Goal: Task Accomplishment & Management: Manage account settings

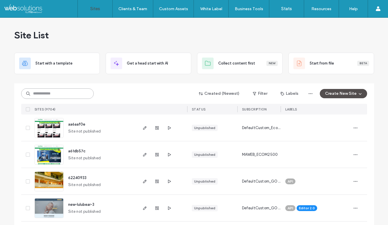
click at [62, 97] on input at bounding box center [57, 93] width 73 height 10
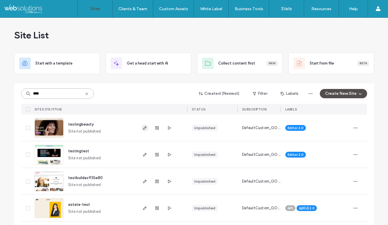
type input "****"
click at [143, 129] on icon "button" at bounding box center [144, 127] width 5 height 5
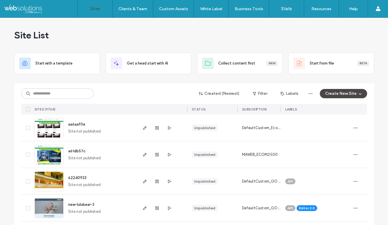
click at [331, 96] on button "Create New Site" at bounding box center [343, 93] width 47 height 9
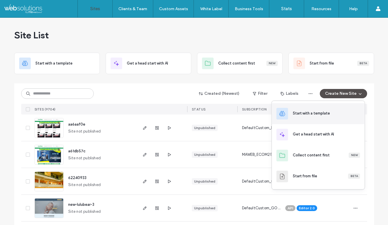
click at [313, 111] on div "Start with a template" at bounding box center [311, 113] width 37 height 6
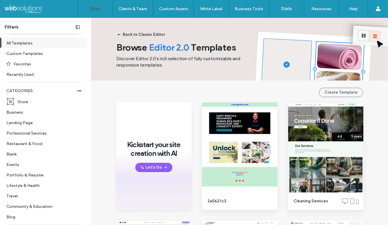
click at [96, 5] on link "Sites" at bounding box center [95, 8] width 35 height 17
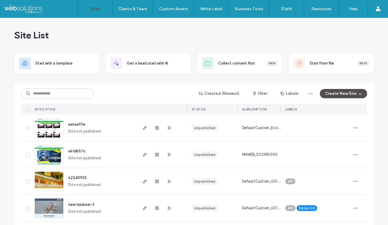
click at [98, 7] on label "Sites" at bounding box center [95, 8] width 10 height 5
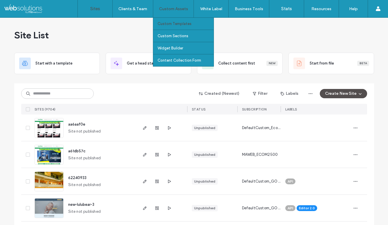
click at [182, 24] on label "Custom Templates" at bounding box center [175, 23] width 34 height 4
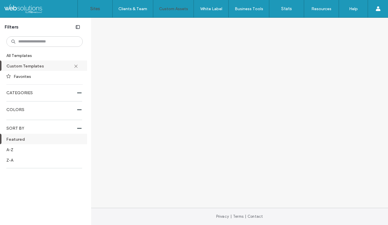
click at [103, 10] on link "Sites" at bounding box center [95, 8] width 35 height 17
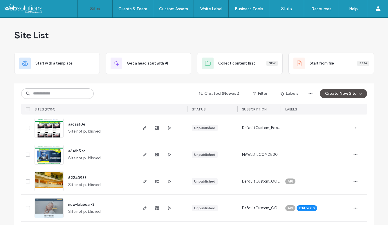
click at [43, 93] on input at bounding box center [57, 93] width 73 height 10
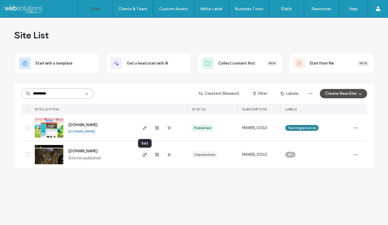
type input "*********"
click at [146, 156] on icon "button" at bounding box center [144, 154] width 5 height 5
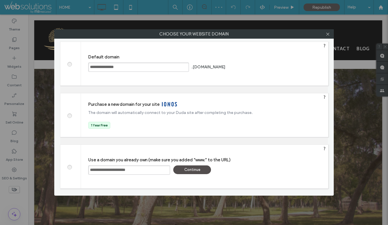
click at [69, 66] on span at bounding box center [69, 63] width 0 height 4
click at [69, 168] on span at bounding box center [69, 166] width 0 height 4
click at [193, 170] on div "Continue" at bounding box center [192, 169] width 38 height 9
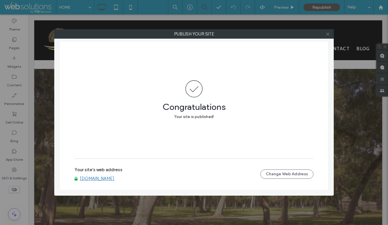
click at [327, 33] on icon at bounding box center [328, 34] width 4 height 4
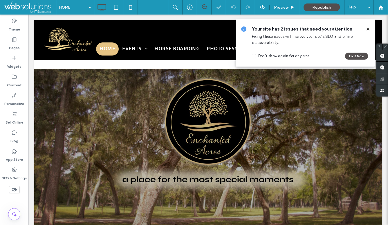
click at [368, 26] on span at bounding box center [368, 29] width 5 height 6
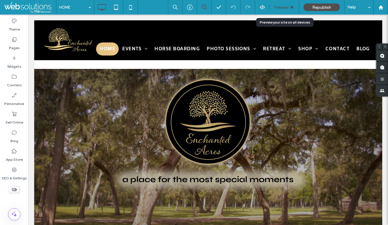
click at [286, 5] on span "Preview" at bounding box center [281, 7] width 15 height 5
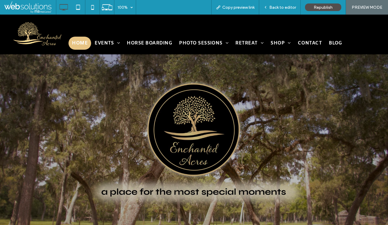
click at [173, 79] on div "Click To Paste Row + Add Section" at bounding box center [194, 204] width 388 height 301
click at [324, 7] on span "Republish" at bounding box center [323, 7] width 19 height 5
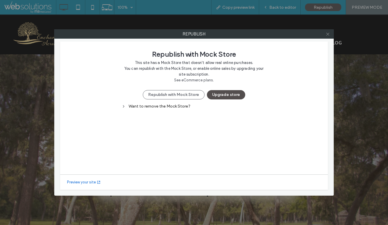
click at [327, 33] on icon at bounding box center [328, 34] width 4 height 4
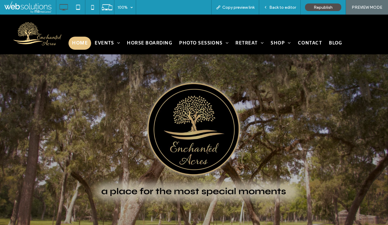
scroll to position [5, 0]
click at [283, 4] on div "Back to editor" at bounding box center [280, 7] width 42 height 15
click at [279, 9] on span "Back to editor" at bounding box center [282, 7] width 27 height 5
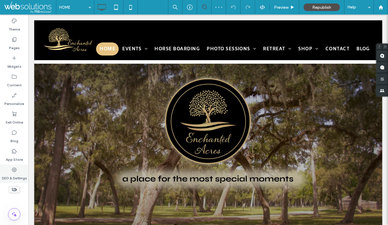
click at [17, 171] on div "SEO & Settings" at bounding box center [14, 173] width 28 height 19
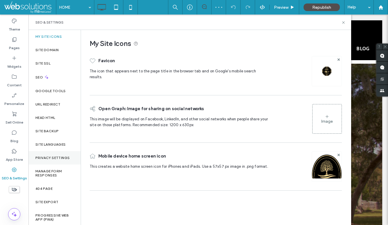
scroll to position [1, 0]
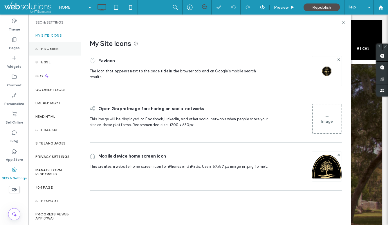
click at [54, 49] on label "Site Domain" at bounding box center [46, 49] width 23 height 4
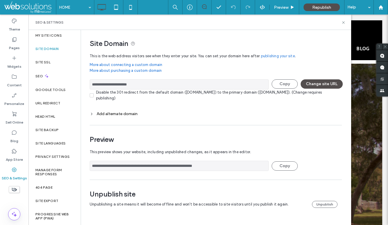
click at [153, 83] on input "**********" at bounding box center [179, 84] width 179 height 10
click at [344, 21] on icon at bounding box center [343, 22] width 4 height 4
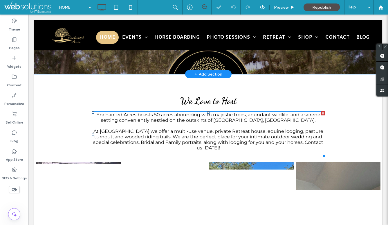
scroll to position [302, 0]
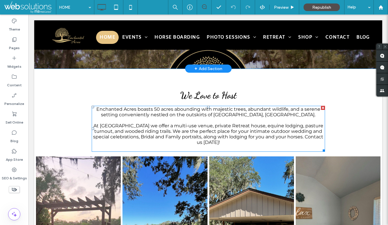
click at [263, 125] on span "At Enchanted Acres we offer a multi-use venue, private Retreat house, equine lo…" at bounding box center [208, 134] width 230 height 22
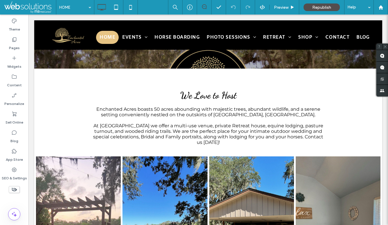
type input "**********"
type input "**"
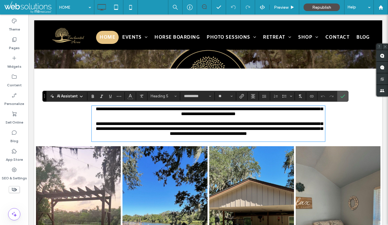
click at [81, 96] on icon at bounding box center [81, 96] width 5 height 5
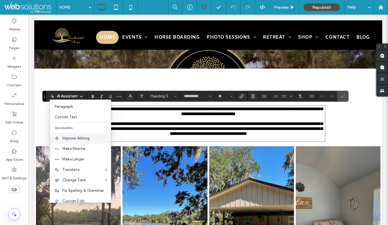
scroll to position [36, 0]
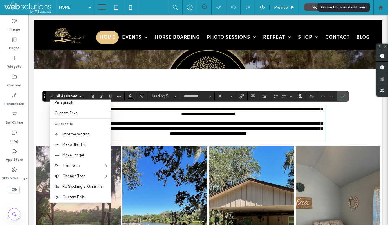
click at [380, 8] on use at bounding box center [380, 7] width 4 height 4
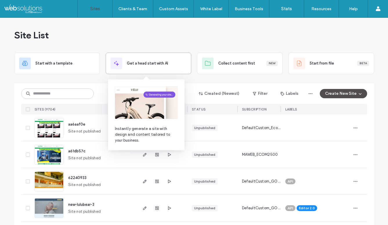
click at [135, 66] on div "Get a head start with AI" at bounding box center [149, 63] width 76 height 12
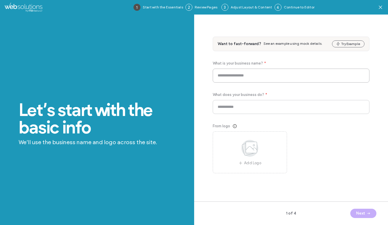
click at [258, 77] on input at bounding box center [291, 75] width 157 height 14
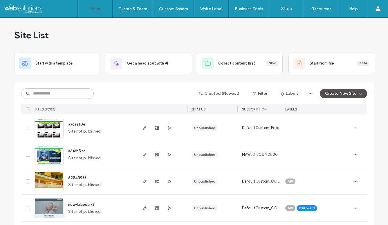
click at [190, 34] on div "Site List" at bounding box center [194, 35] width 360 height 35
click at [290, 34] on div "Site List" at bounding box center [194, 35] width 360 height 35
click at [244, 42] on div "Site List" at bounding box center [194, 35] width 360 height 35
click at [62, 93] on input at bounding box center [57, 93] width 73 height 10
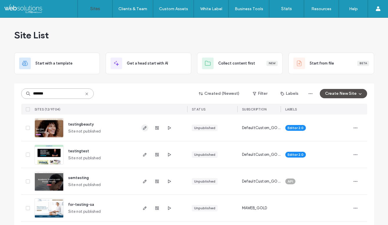
type input "*******"
click at [142, 129] on icon "button" at bounding box center [144, 127] width 5 height 5
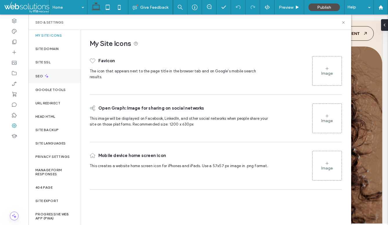
click at [46, 79] on div "SEO" at bounding box center [54, 76] width 52 height 14
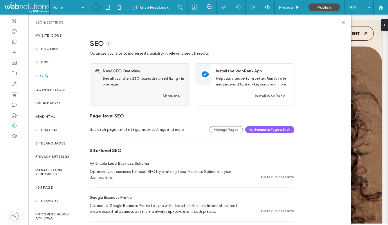
click at [48, 75] on icon at bounding box center [46, 75] width 5 height 5
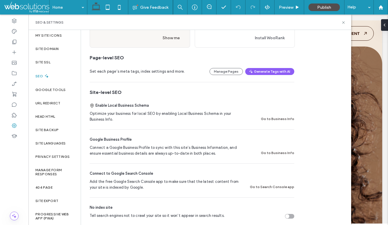
scroll to position [59, 0]
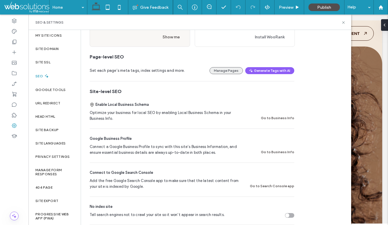
click at [220, 70] on button "Manage Pages" at bounding box center [226, 70] width 33 height 7
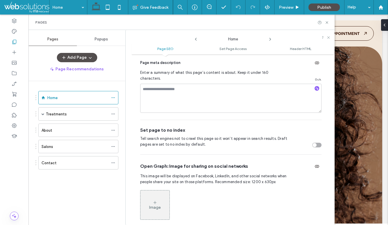
scroll to position [0, 0]
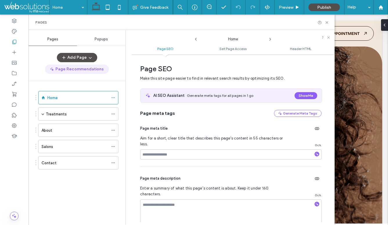
click at [61, 69] on button "Page Recommendations" at bounding box center [77, 68] width 64 height 9
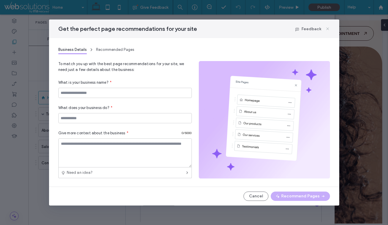
click at [330, 28] on icon at bounding box center [327, 28] width 5 height 5
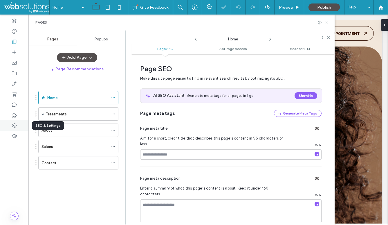
click at [17, 126] on icon at bounding box center [14, 125] width 6 height 6
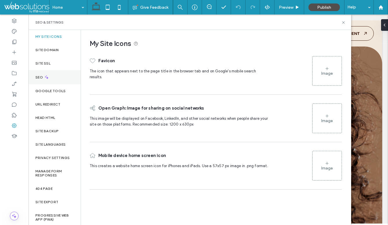
click at [47, 74] on div "SEO" at bounding box center [54, 77] width 52 height 14
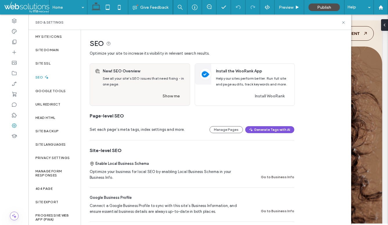
click at [272, 128] on button "Generate Tags with AI" at bounding box center [269, 129] width 49 height 7
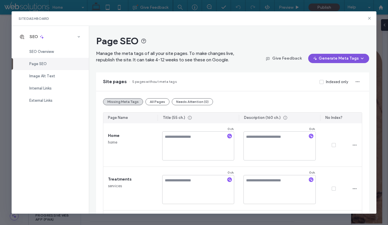
click at [319, 56] on span "button" at bounding box center [316, 58] width 6 height 9
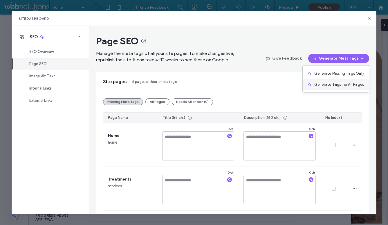
click at [333, 86] on span "Generate Tags for All Pages" at bounding box center [339, 85] width 50 height 6
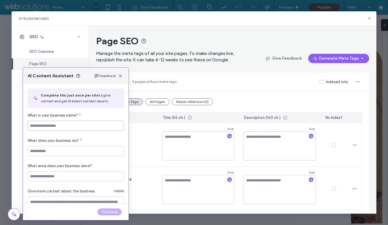
click at [80, 127] on input at bounding box center [76, 125] width 96 height 10
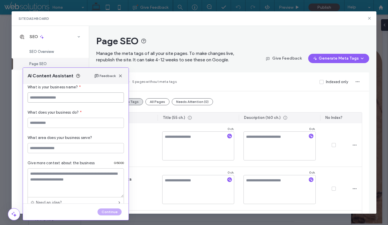
scroll to position [65, 0]
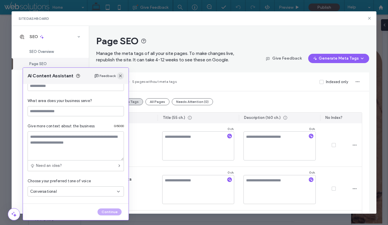
click at [120, 77] on icon "button" at bounding box center [120, 75] width 5 height 5
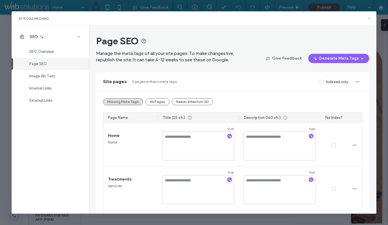
click at [367, 19] on icon at bounding box center [369, 18] width 5 height 5
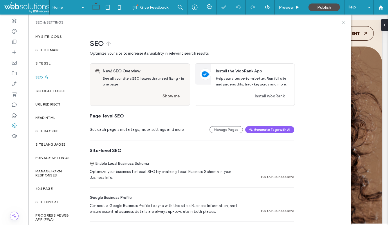
click at [345, 21] on icon at bounding box center [343, 22] width 4 height 4
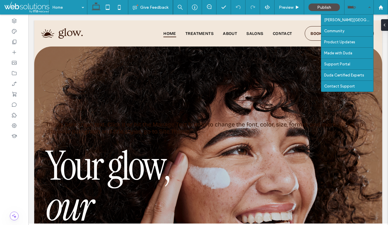
click at [367, 8] on div "Help" at bounding box center [358, 7] width 29 height 15
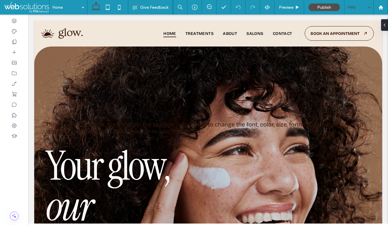
click at [366, 8] on div "Help" at bounding box center [358, 7] width 29 height 15
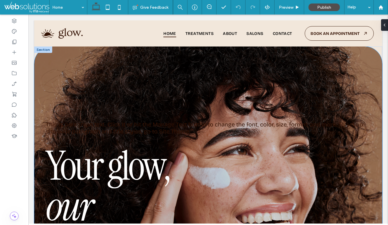
click at [293, 92] on div "This is paragraph text. Click it or hit the Manage Text button to change the fo…" at bounding box center [208, 182] width 348 height 273
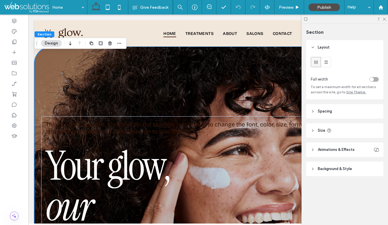
click at [167, 55] on div "This is paragraph text. Click it or hit the Manage Text button to change the fo…" at bounding box center [208, 182] width 348 height 273
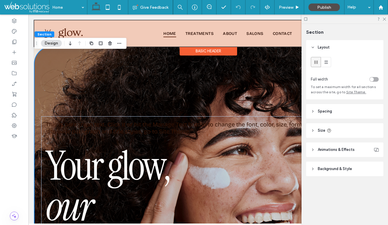
click at [114, 28] on div at bounding box center [208, 33] width 348 height 26
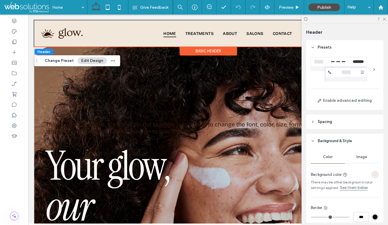
click at [381, 19] on div at bounding box center [345, 19] width 86 height 9
click at [383, 19] on icon at bounding box center [384, 19] width 4 height 4
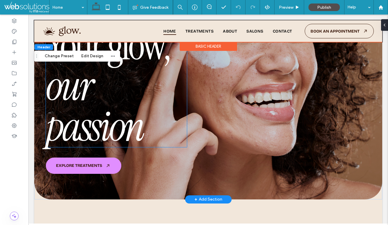
scroll to position [0, 0]
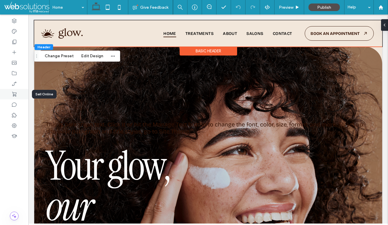
click at [12, 91] on div at bounding box center [14, 94] width 28 height 10
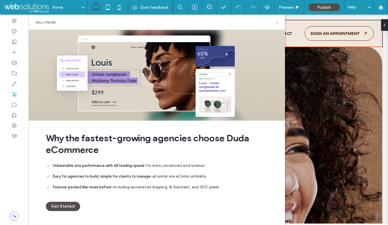
click at [279, 21] on icon at bounding box center [277, 22] width 4 height 4
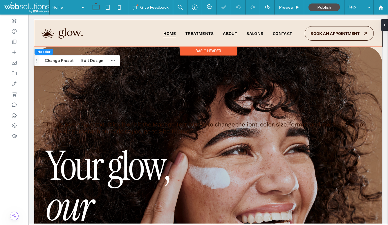
click at [18, 175] on div at bounding box center [14, 120] width 28 height 210
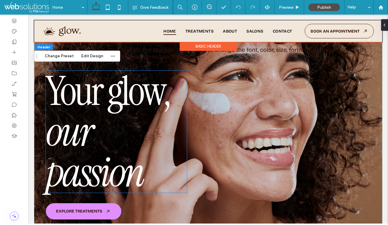
scroll to position [80, 0]
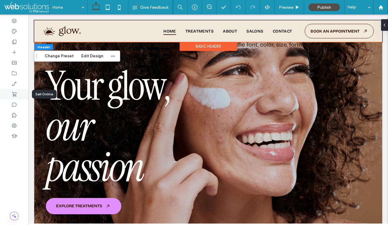
click at [20, 94] on div at bounding box center [14, 94] width 28 height 10
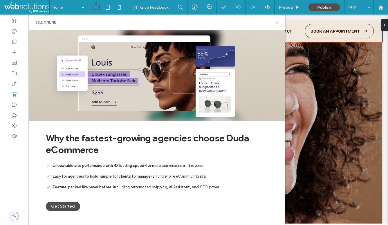
click at [278, 21] on icon at bounding box center [277, 22] width 4 height 4
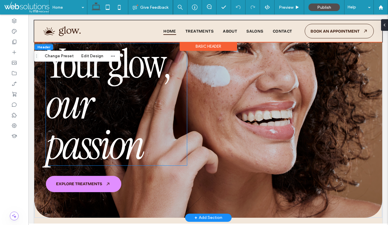
scroll to position [0, 0]
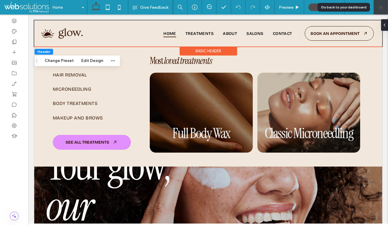
click at [381, 6] on use at bounding box center [380, 7] width 4 height 4
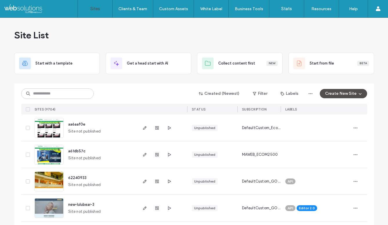
click at [273, 26] on div "Site List" at bounding box center [194, 35] width 360 height 35
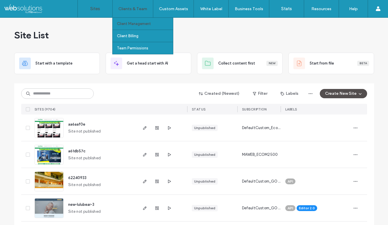
click at [139, 23] on label "Client Management" at bounding box center [134, 23] width 34 height 4
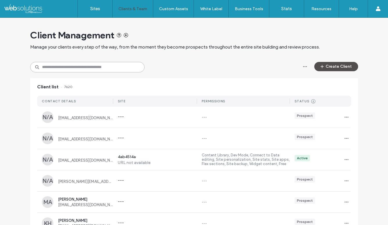
click at [99, 67] on input at bounding box center [87, 67] width 114 height 10
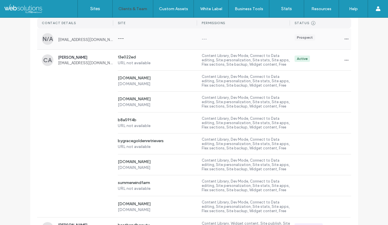
scroll to position [96, 0]
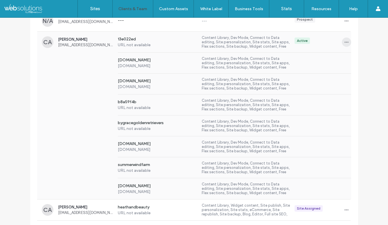
type input "******"
click at [345, 44] on icon "button" at bounding box center [346, 42] width 5 height 5
click at [340, 52] on div "Sites & Permissions" at bounding box center [323, 57] width 52 height 11
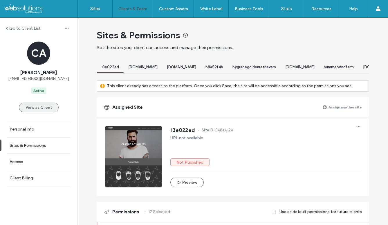
click at [25, 106] on button "View as Client" at bounding box center [39, 107] width 40 height 10
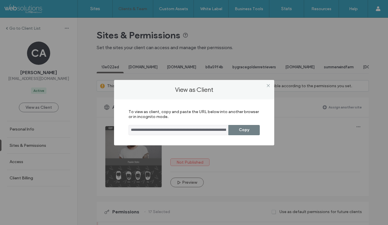
click at [248, 130] on button "Copy" at bounding box center [243, 130] width 31 height 10
click at [266, 82] on span at bounding box center [268, 85] width 4 height 9
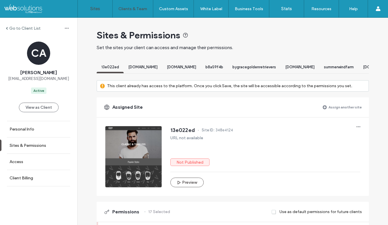
click at [96, 13] on link "Sites" at bounding box center [95, 8] width 35 height 17
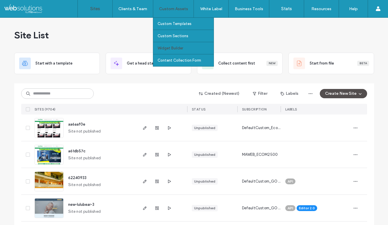
click at [172, 50] on label "Widget Builder" at bounding box center [171, 48] width 26 height 4
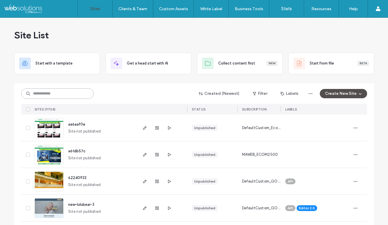
click at [77, 93] on input at bounding box center [57, 93] width 73 height 10
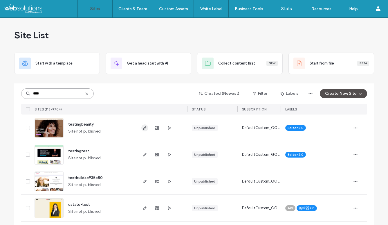
type input "****"
click at [142, 129] on icon "button" at bounding box center [144, 127] width 5 height 5
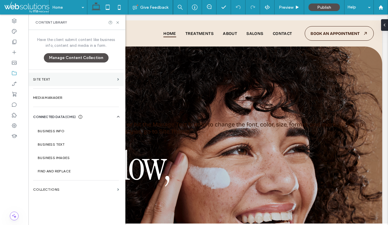
click at [88, 73] on section "Site Text" at bounding box center [75, 79] width 95 height 13
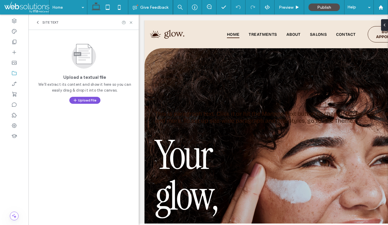
click at [90, 98] on button "Upload File" at bounding box center [84, 100] width 31 height 7
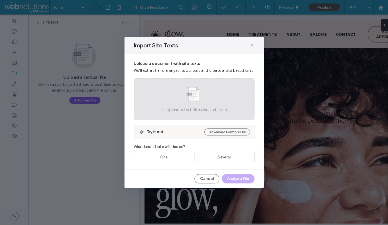
click at [195, 91] on use at bounding box center [193, 95] width 17 height 17
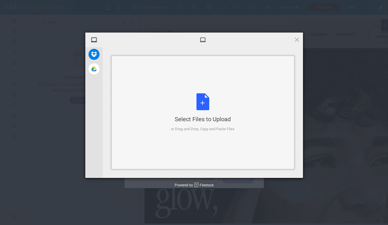
click at [203, 103] on div "Select Files to Upload or Drag and Drop, Copy and Paste Files" at bounding box center [203, 112] width 64 height 39
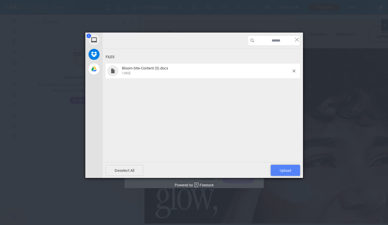
click at [285, 170] on span "Upload 1" at bounding box center [285, 170] width 11 height 4
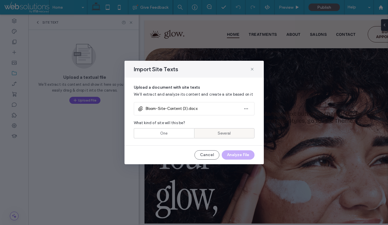
click at [218, 130] on div "Several" at bounding box center [224, 133] width 53 height 10
click at [237, 156] on button "Analyze File" at bounding box center [238, 154] width 33 height 9
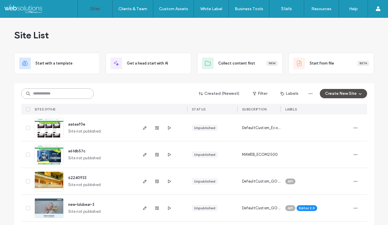
click at [64, 90] on input at bounding box center [57, 93] width 73 height 10
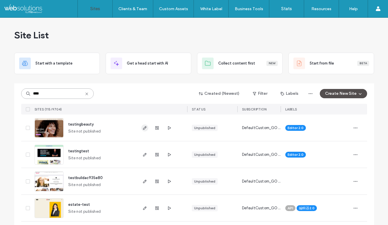
type input "****"
click at [144, 129] on icon "button" at bounding box center [144, 127] width 5 height 5
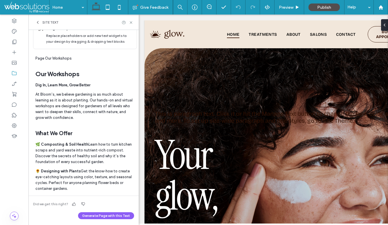
scroll to position [50, 0]
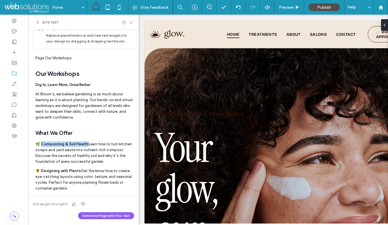
drag, startPoint x: 85, startPoint y: 144, endPoint x: 40, endPoint y: 143, distance: 45.3
click at [40, 143] on p "🌿 Composting & Soil Health Learn how to turn kitchen scraps and yard waste into…" at bounding box center [84, 152] width 99 height 23
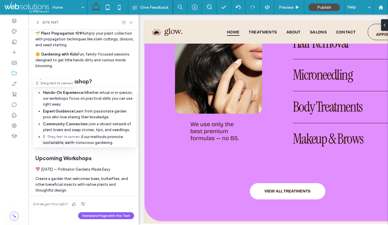
scroll to position [252, 0]
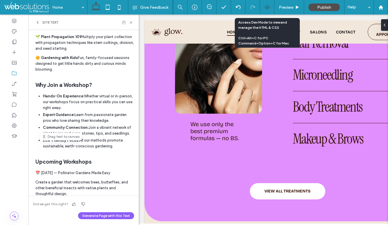
drag, startPoint x: 48, startPoint y: 137, endPoint x: 31, endPoint y: 8, distance: 129.9
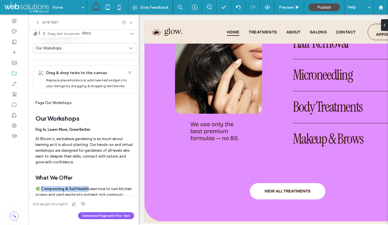
scroll to position [0, 0]
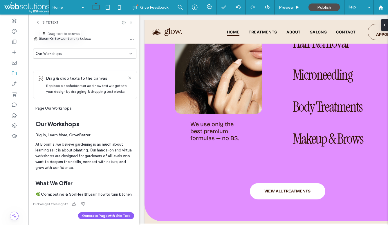
click at [125, 52] on div "Our Workshops" at bounding box center [84, 53] width 103 height 10
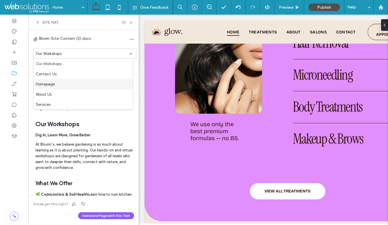
click at [59, 83] on div "Homepage" at bounding box center [83, 84] width 100 height 10
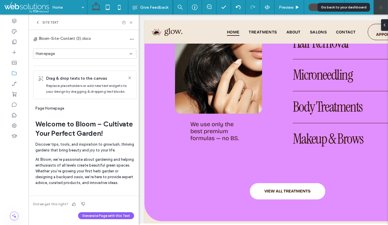
click at [378, 5] on icon at bounding box center [380, 7] width 5 height 5
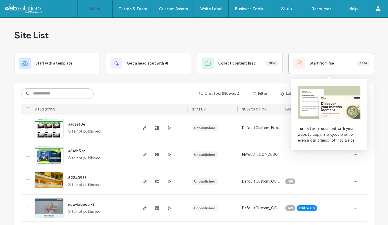
click at [313, 60] on span "Start from file" at bounding box center [322, 63] width 24 height 6
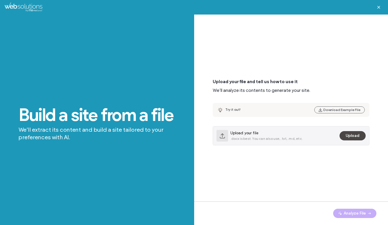
click at [352, 135] on button "Upload" at bounding box center [353, 135] width 26 height 9
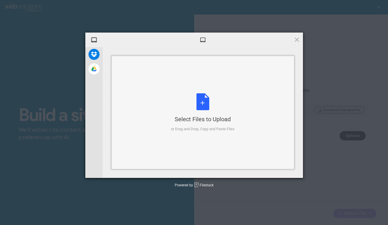
click at [196, 102] on div "Select Files to Upload or Drag and Drop, Copy and Paste Files" at bounding box center [203, 112] width 64 height 39
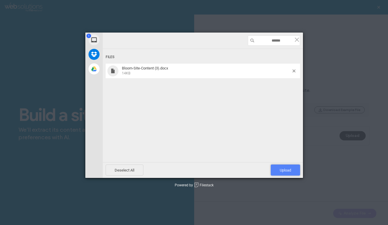
click at [289, 166] on span "Upload 1" at bounding box center [285, 169] width 29 height 11
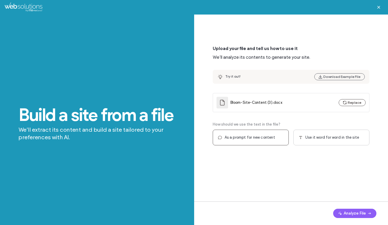
click at [268, 141] on div "As a prompt for new content" at bounding box center [251, 137] width 76 height 16
click at [366, 212] on span "button" at bounding box center [369, 213] width 6 height 9
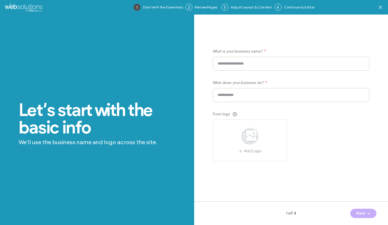
type input "*****"
type input "**********"
click at [366, 211] on span "button" at bounding box center [368, 213] width 6 height 9
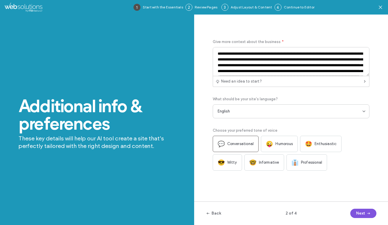
click at [366, 211] on span "button" at bounding box center [368, 213] width 6 height 9
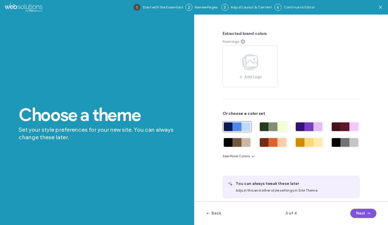
click at [366, 211] on span "button" at bounding box center [368, 213] width 6 height 9
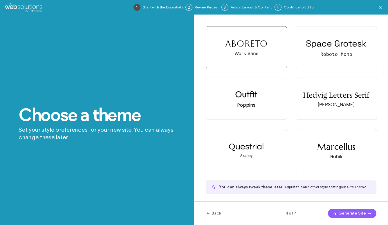
click at [366, 211] on span "button" at bounding box center [369, 213] width 6 height 9
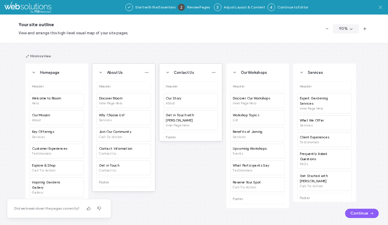
click at [381, 8] on icon at bounding box center [381, 7] width 6 height 6
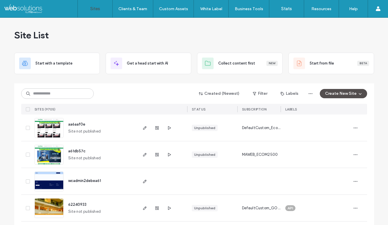
click at [297, 38] on div "Site List" at bounding box center [194, 35] width 360 height 35
click at [312, 39] on div "Site List" at bounding box center [194, 35] width 360 height 35
click at [294, 29] on div "Site List" at bounding box center [194, 35] width 360 height 35
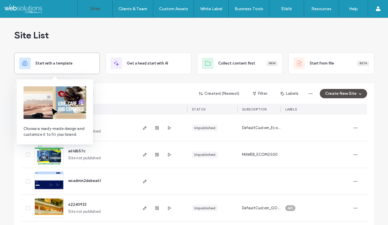
click at [59, 68] on div "Start with a template" at bounding box center [57, 63] width 76 height 12
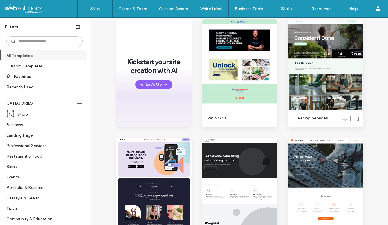
scroll to position [80, 0]
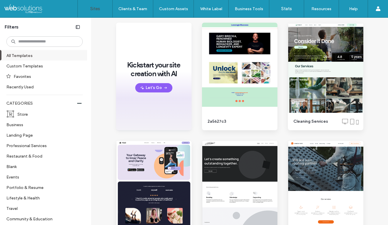
click at [94, 8] on label "Sites" at bounding box center [95, 8] width 10 height 5
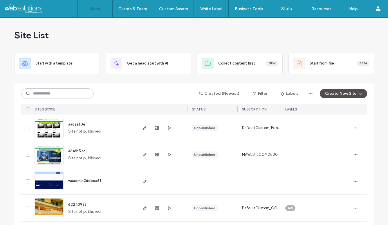
click at [368, 41] on div "Site List" at bounding box center [194, 35] width 360 height 35
click at [140, 35] on div "Site List" at bounding box center [194, 35] width 360 height 35
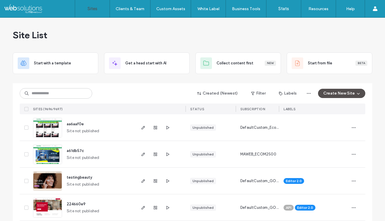
scroll to position [52, 0]
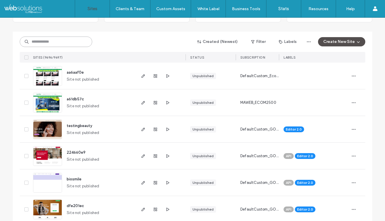
click at [75, 44] on input at bounding box center [56, 42] width 73 height 10
type input "****"
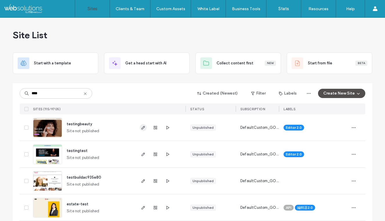
type input "****"
click at [141, 130] on span "button" at bounding box center [143, 127] width 7 height 7
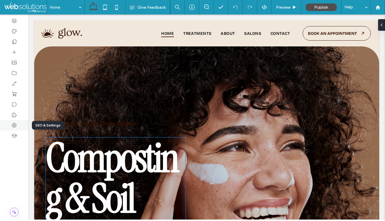
click at [16, 124] on icon at bounding box center [14, 125] width 6 height 6
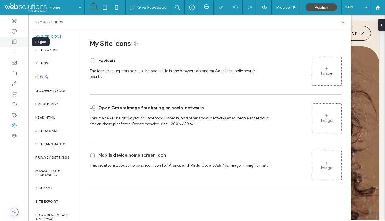
click at [15, 39] on icon at bounding box center [14, 42] width 6 height 6
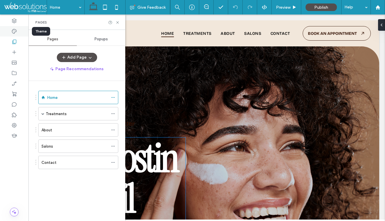
click at [13, 33] on icon at bounding box center [14, 31] width 6 height 6
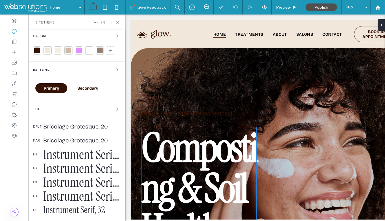
scroll to position [51, 0]
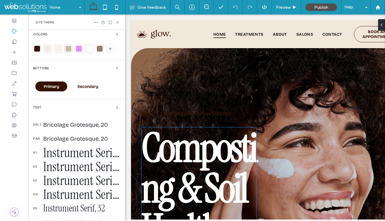
click at [63, 87] on div "Primary" at bounding box center [51, 87] width 32 height 10
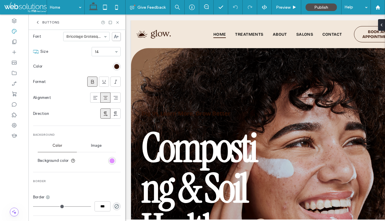
scroll to position [0, 0]
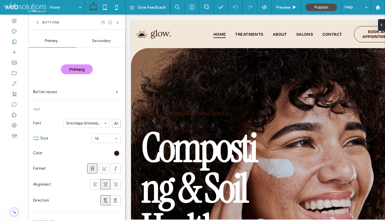
click at [101, 45] on div "Secondary" at bounding box center [102, 41] width 50 height 13
click at [55, 44] on div "Primary" at bounding box center [51, 41] width 50 height 13
click at [119, 23] on icon at bounding box center [118, 22] width 4 height 4
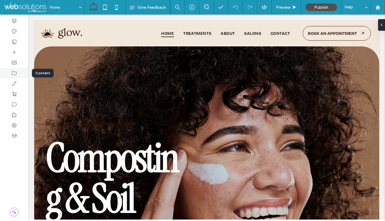
click at [15, 74] on icon at bounding box center [14, 73] width 6 height 6
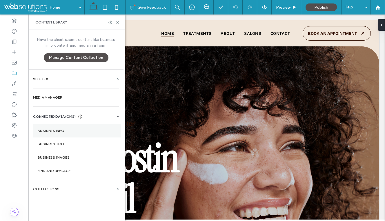
click at [66, 129] on section "Business Info" at bounding box center [77, 130] width 88 height 13
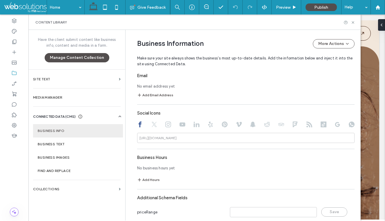
scroll to position [291, 0]
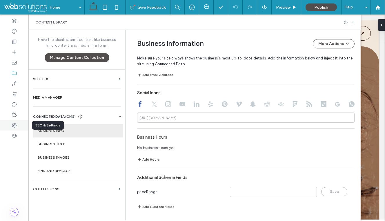
click at [17, 125] on icon at bounding box center [14, 125] width 6 height 6
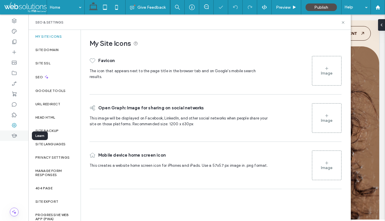
click at [17, 133] on div at bounding box center [14, 136] width 28 height 10
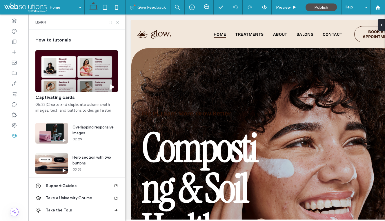
click at [117, 21] on icon at bounding box center [118, 22] width 4 height 4
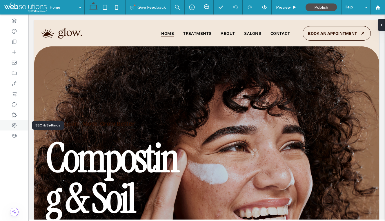
click at [12, 122] on icon at bounding box center [14, 125] width 6 height 6
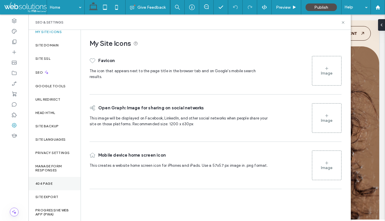
scroll to position [0, 0]
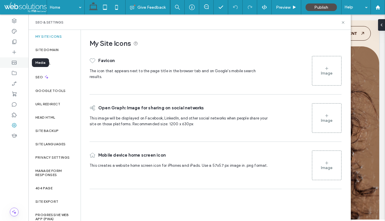
click at [18, 61] on div at bounding box center [14, 62] width 28 height 10
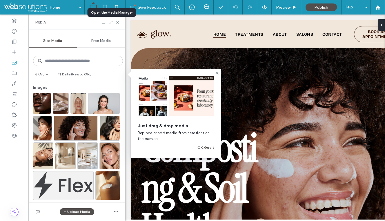
click at [111, 24] on icon at bounding box center [111, 22] width 4 height 4
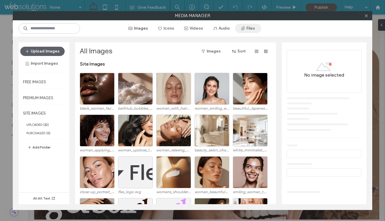
click at [246, 28] on button "Files" at bounding box center [248, 28] width 26 height 9
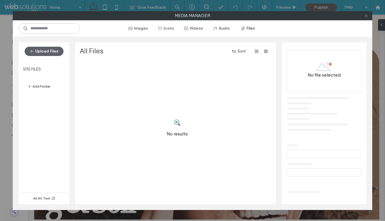
click at [366, 16] on use at bounding box center [366, 15] width 3 height 3
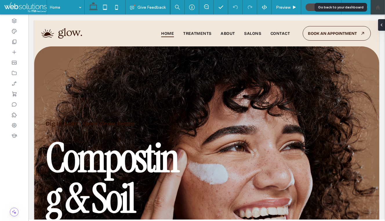
click at [381, 8] on div at bounding box center [378, 7] width 14 height 5
